Goal: Task Accomplishment & Management: Use online tool/utility

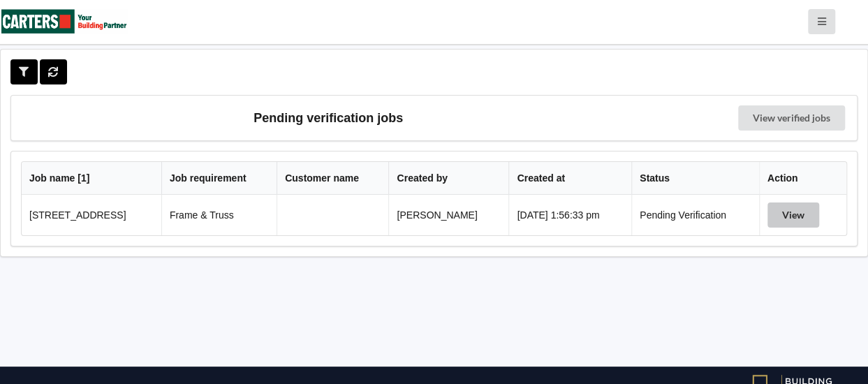
click at [794, 220] on button "View" at bounding box center [793, 214] width 52 height 25
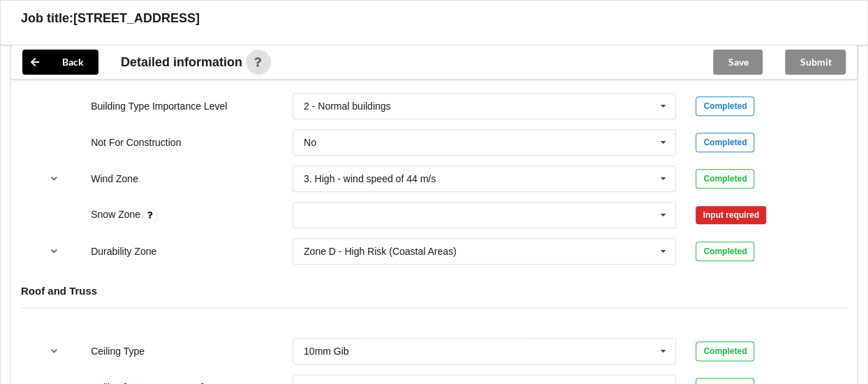
scroll to position [628, 0]
click at [371, 223] on input "text" at bounding box center [485, 214] width 383 height 25
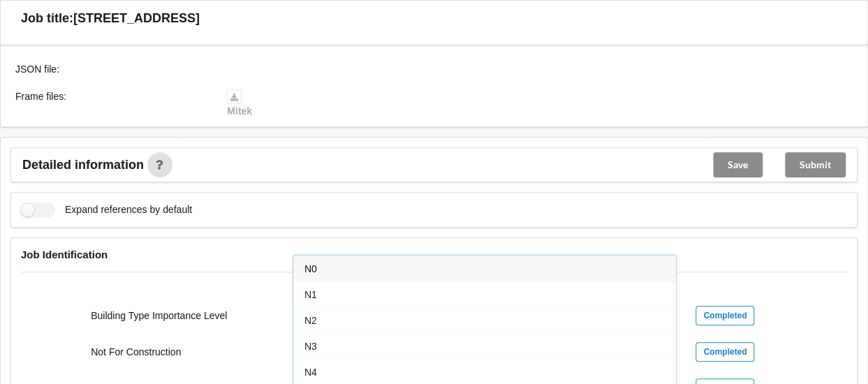
click at [326, 274] on div "N0" at bounding box center [484, 269] width 383 height 26
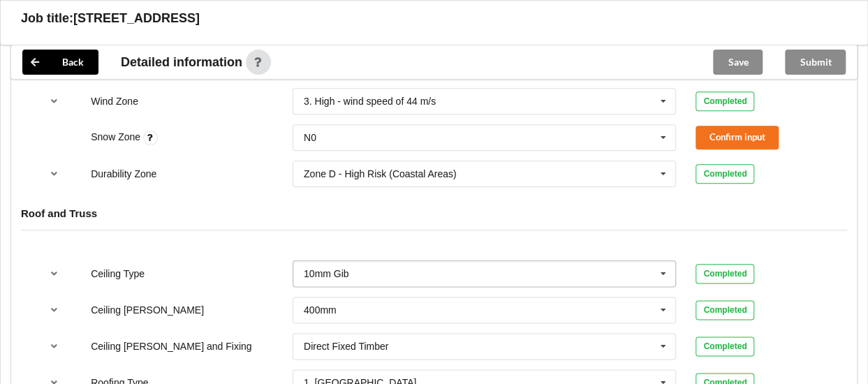
scroll to position [726, 0]
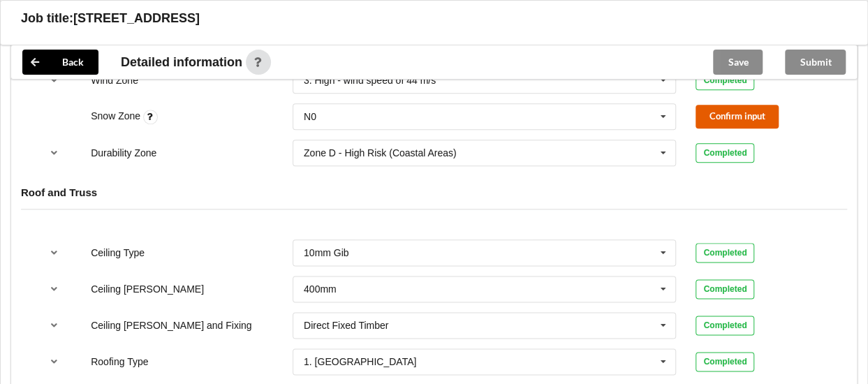
click at [741, 128] on button "Confirm input" at bounding box center [736, 116] width 83 height 23
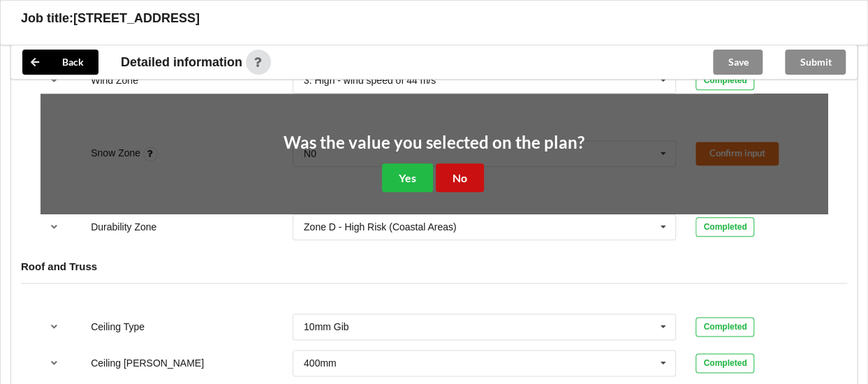
click at [458, 186] on button "No" at bounding box center [460, 177] width 48 height 29
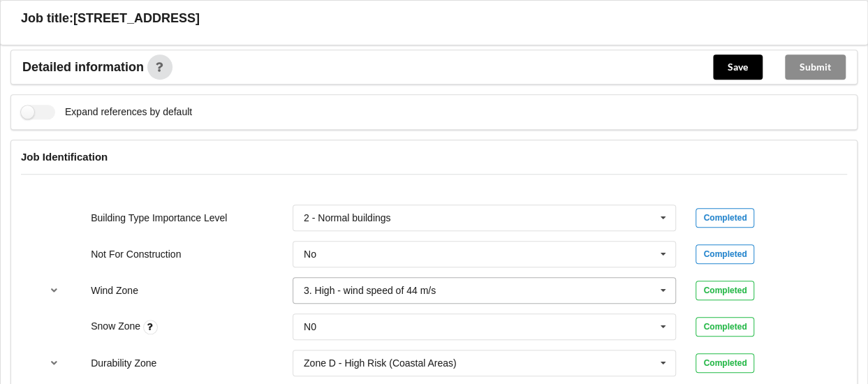
scroll to position [796, 0]
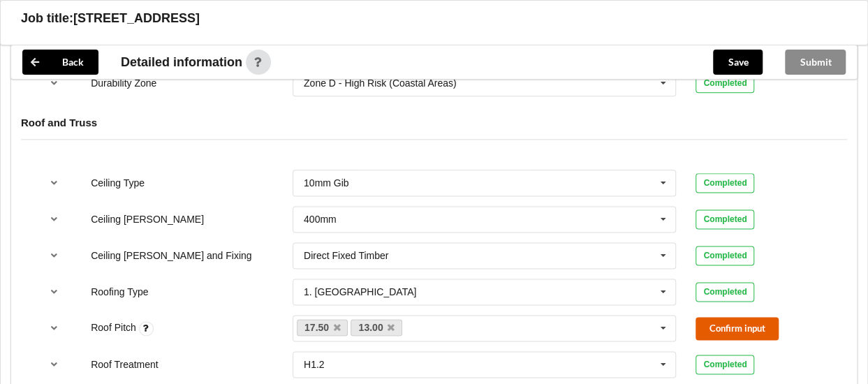
click at [745, 336] on button "Confirm input" at bounding box center [736, 328] width 83 height 23
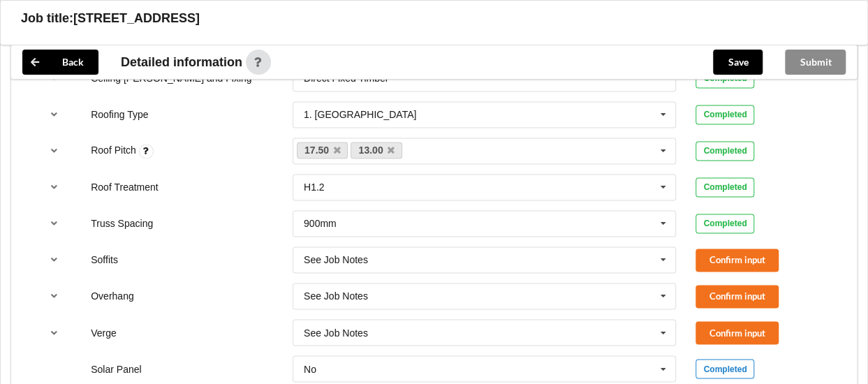
scroll to position [1005, 0]
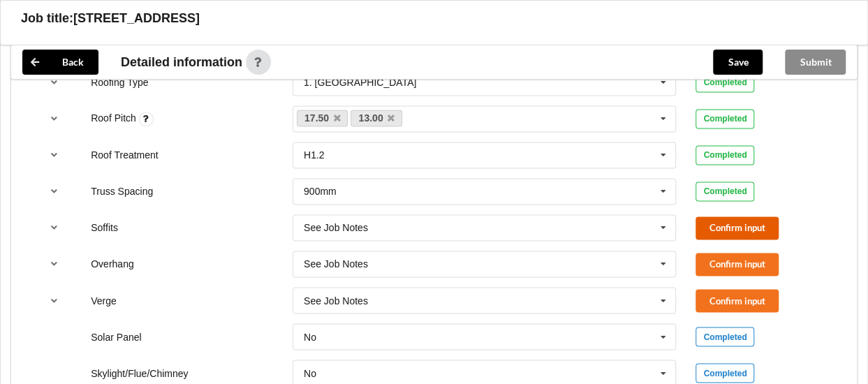
click at [748, 228] on button "Confirm input" at bounding box center [736, 227] width 83 height 23
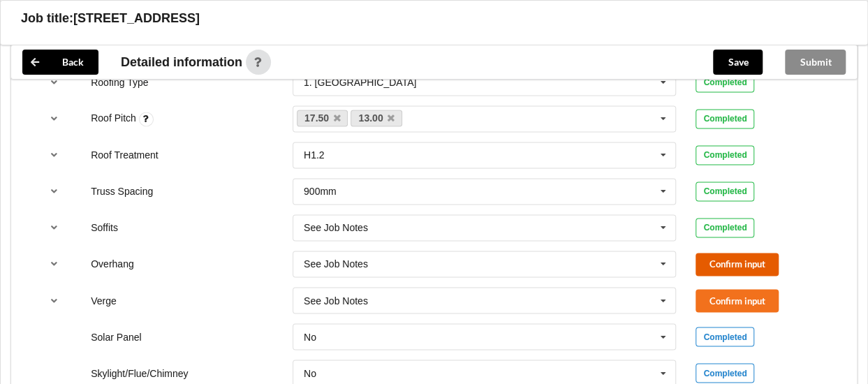
click at [742, 271] on button "Confirm input" at bounding box center [736, 264] width 83 height 23
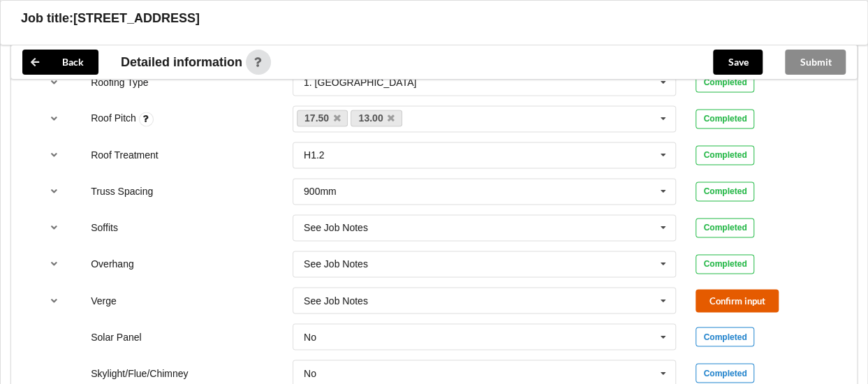
click at [741, 301] on button "Confirm input" at bounding box center [736, 300] width 83 height 23
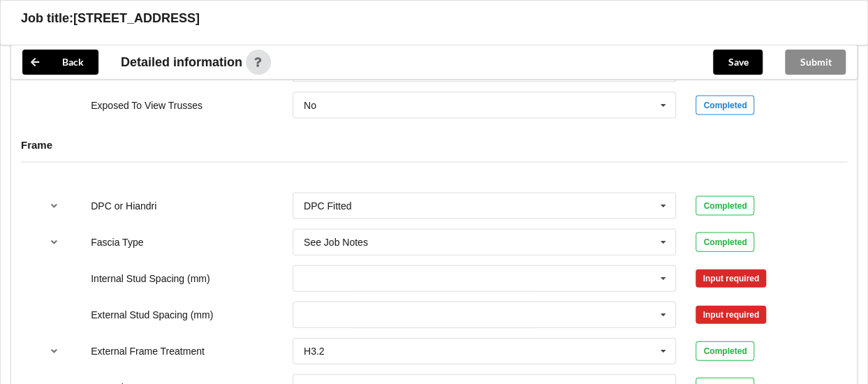
scroll to position [1424, 0]
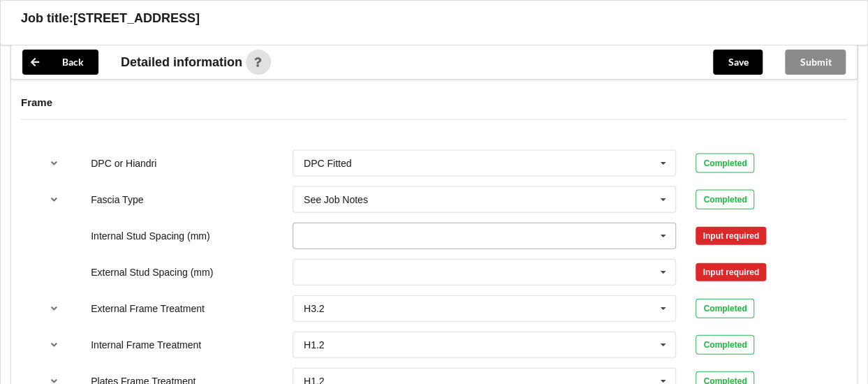
click at [668, 244] on icon at bounding box center [663, 236] width 21 height 26
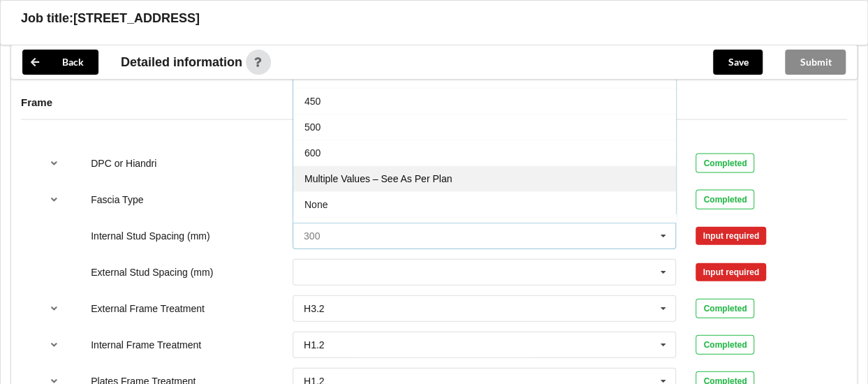
scroll to position [48, 0]
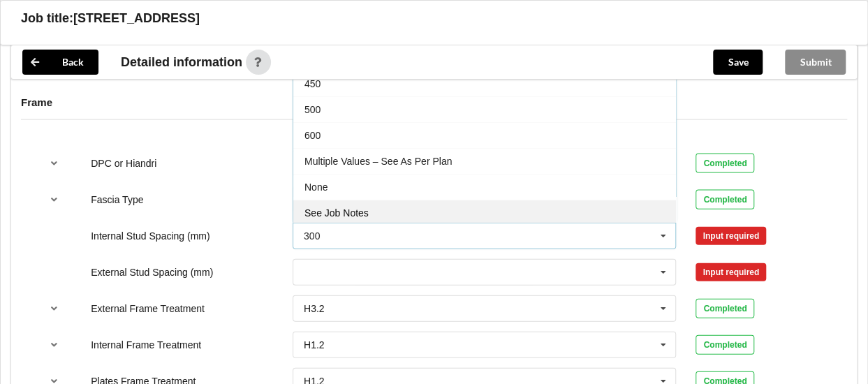
click at [406, 212] on div "See Job Notes" at bounding box center [484, 213] width 383 height 26
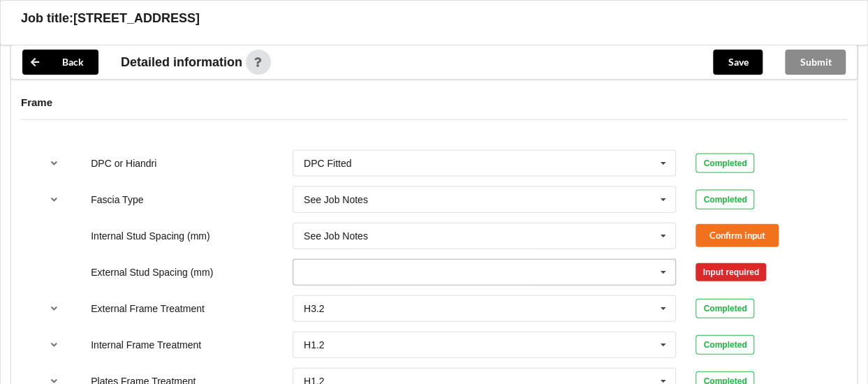
click at [663, 281] on icon at bounding box center [663, 273] width 21 height 26
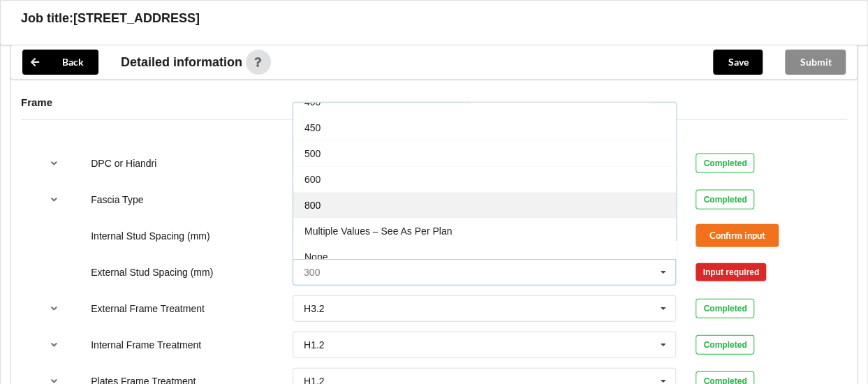
scroll to position [74, 0]
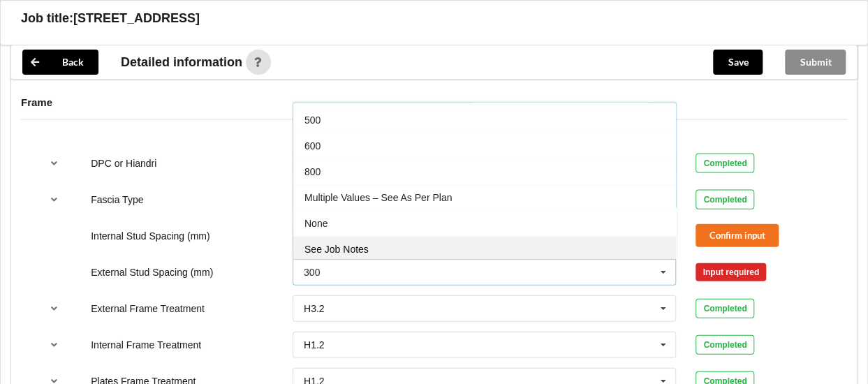
click at [409, 255] on div "See Job Notes" at bounding box center [484, 249] width 383 height 26
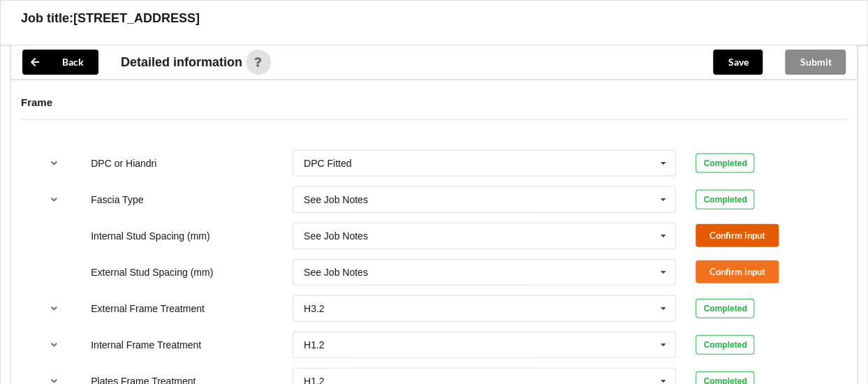
click at [743, 247] on button "Confirm input" at bounding box center [736, 235] width 83 height 23
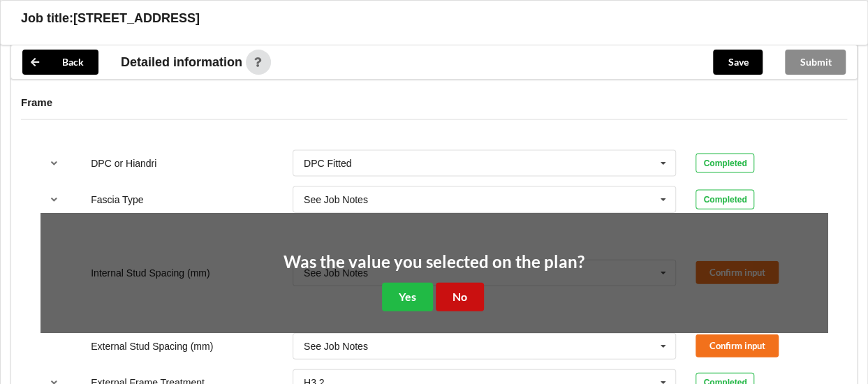
click at [459, 295] on button "No" at bounding box center [460, 297] width 48 height 29
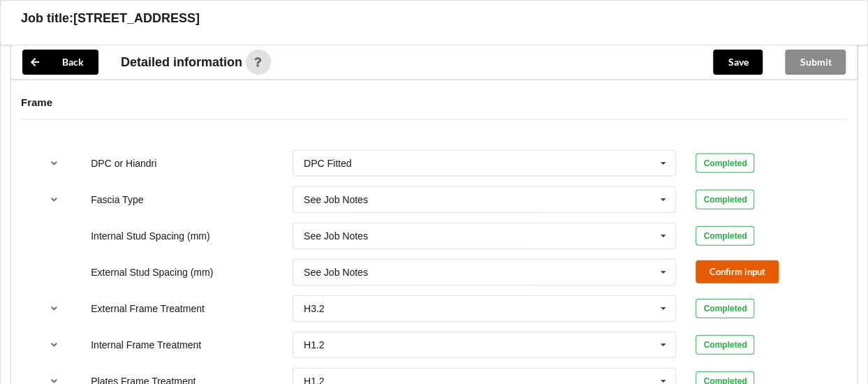
click at [765, 281] on button "Confirm input" at bounding box center [736, 271] width 83 height 23
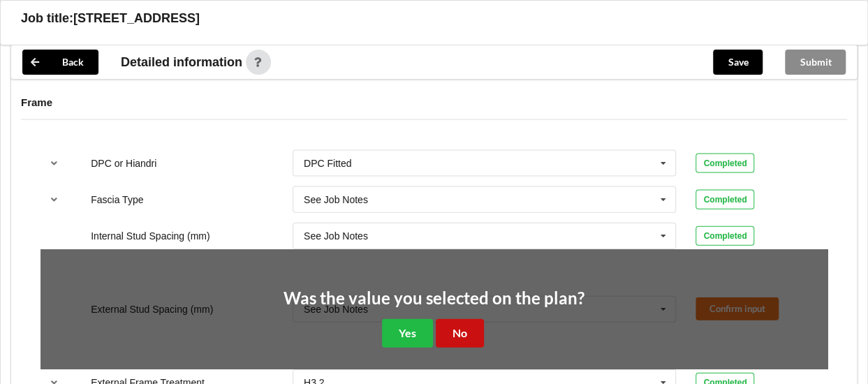
click at [471, 339] on button "No" at bounding box center [460, 333] width 48 height 29
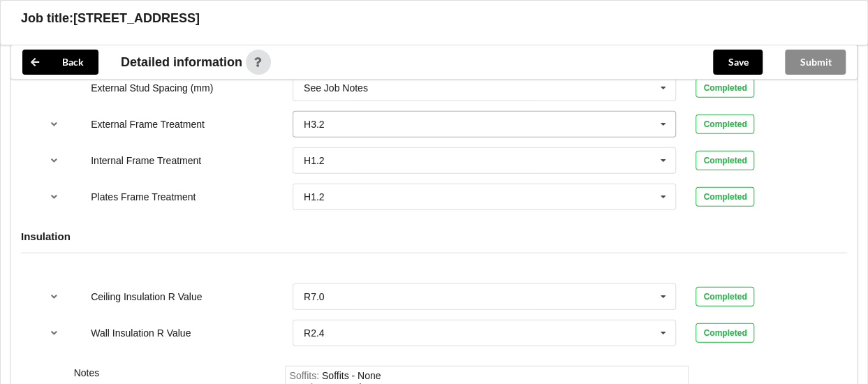
scroll to position [1773, 0]
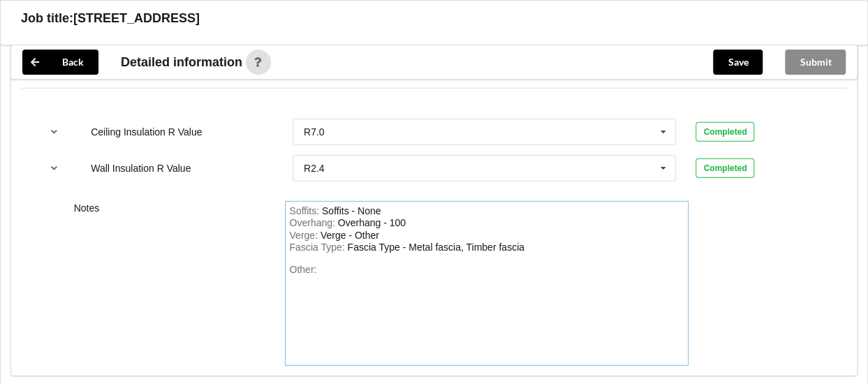
click at [324, 280] on div "Other:" at bounding box center [486, 313] width 395 height 98
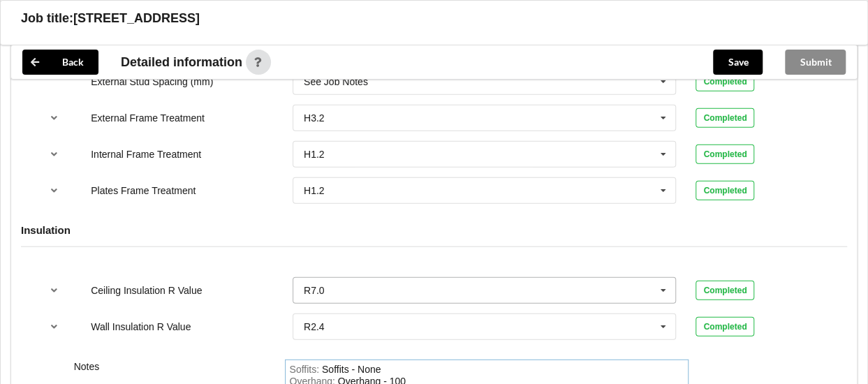
scroll to position [1440, 0]
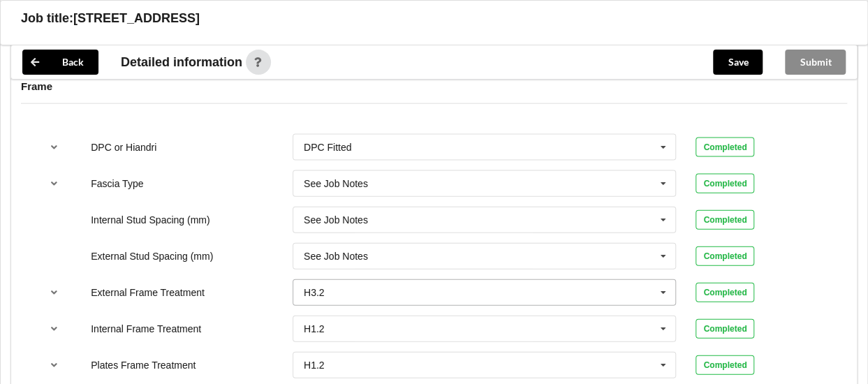
click at [518, 297] on input "text" at bounding box center [485, 292] width 383 height 25
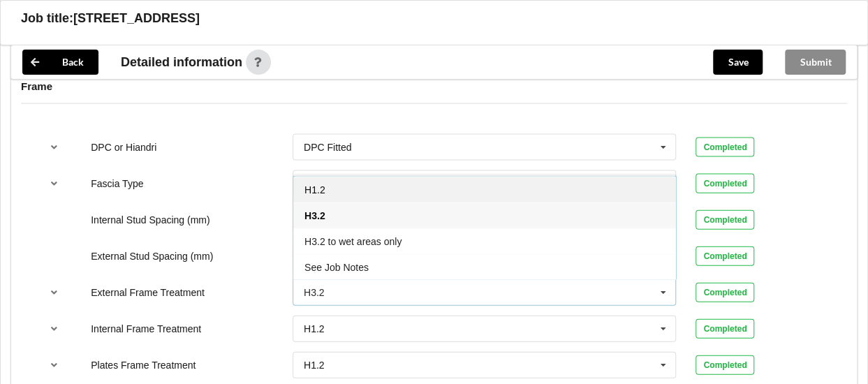
click at [334, 191] on div "H1.2" at bounding box center [484, 190] width 383 height 26
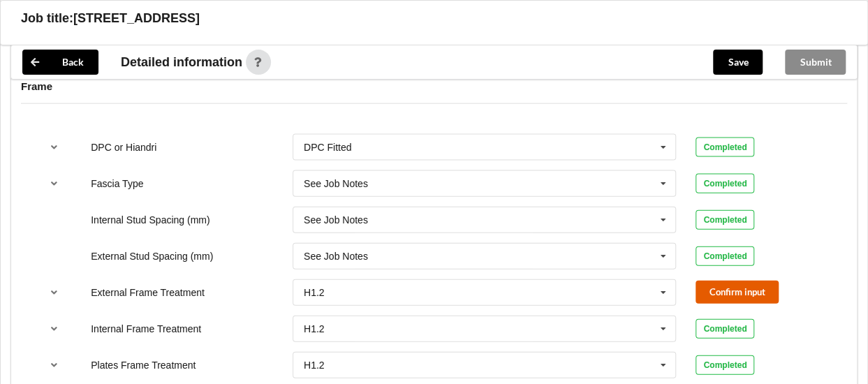
click at [718, 298] on button "Confirm input" at bounding box center [736, 292] width 83 height 23
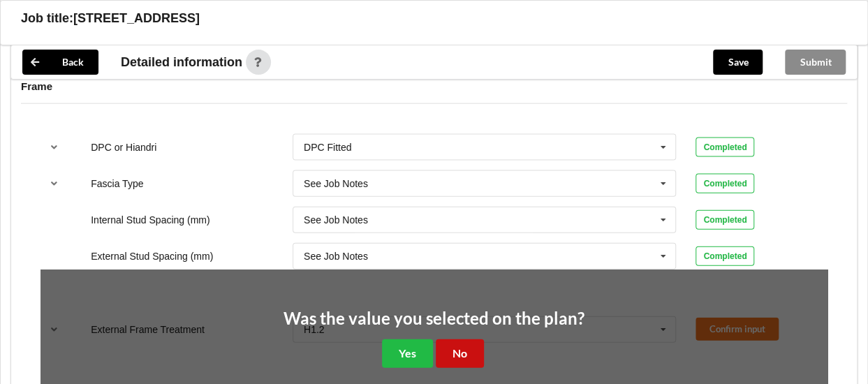
click at [466, 354] on button "No" at bounding box center [460, 353] width 48 height 29
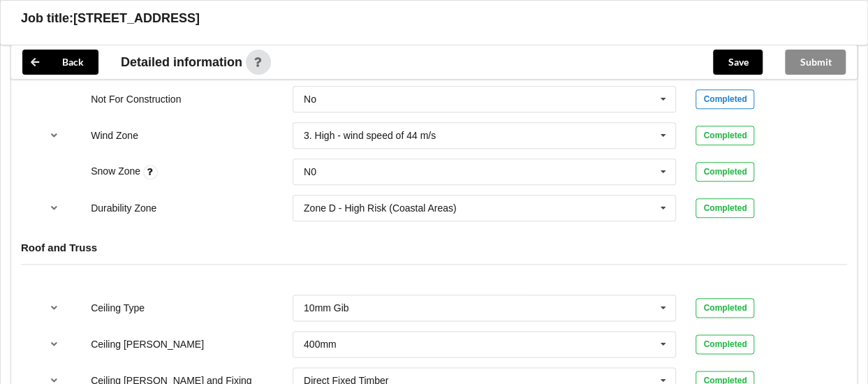
scroll to position [672, 0]
click at [744, 62] on button "Save" at bounding box center [738, 62] width 50 height 25
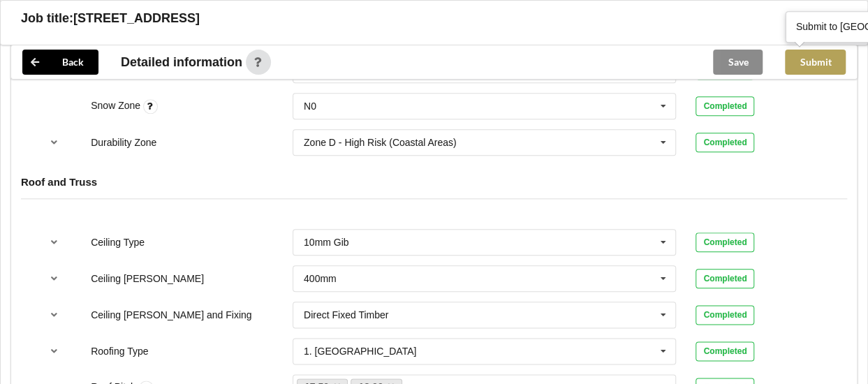
click at [815, 65] on button "Submit" at bounding box center [815, 62] width 61 height 25
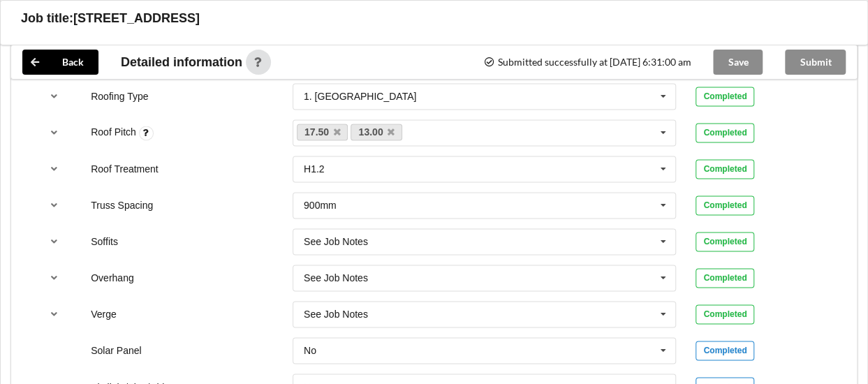
scroll to position [1187, 0]
